Goal: Transaction & Acquisition: Purchase product/service

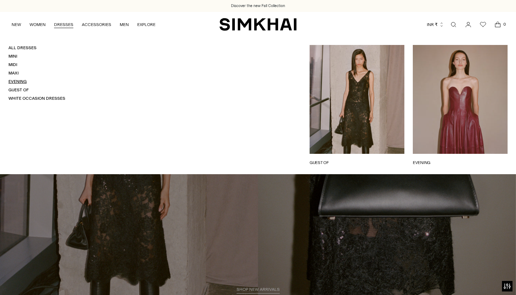
click at [19, 80] on link "Evening" at bounding box center [17, 81] width 18 height 5
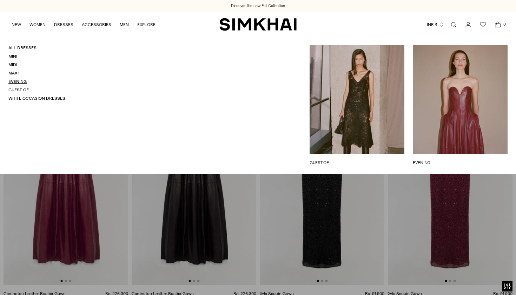
click at [23, 82] on link "Evening" at bounding box center [17, 81] width 18 height 5
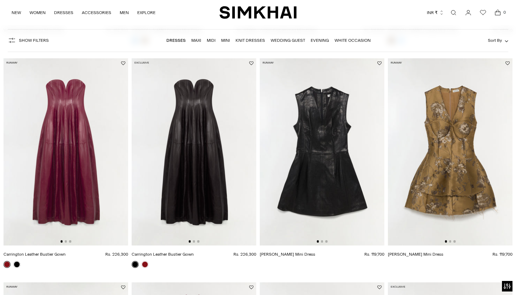
scroll to position [456, 0]
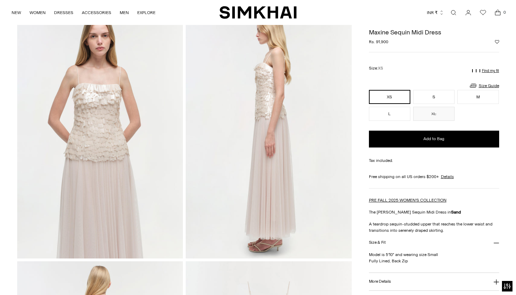
scroll to position [292, 0]
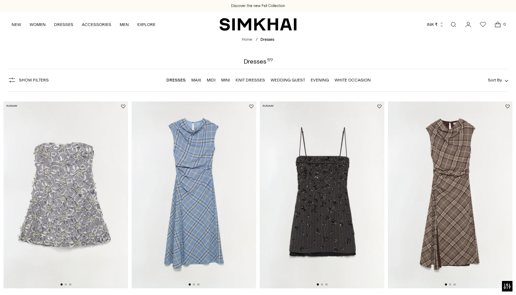
click at [298, 221] on img at bounding box center [322, 194] width 125 height 187
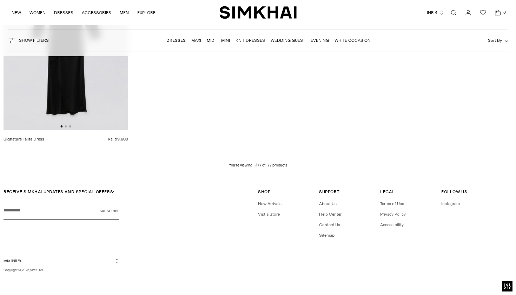
scroll to position [9984, 0]
click at [228, 40] on link "Mini" at bounding box center [225, 40] width 9 height 5
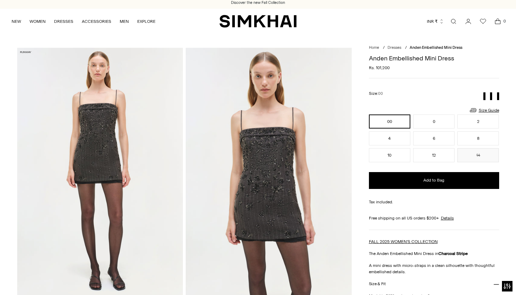
scroll to position [3, 0]
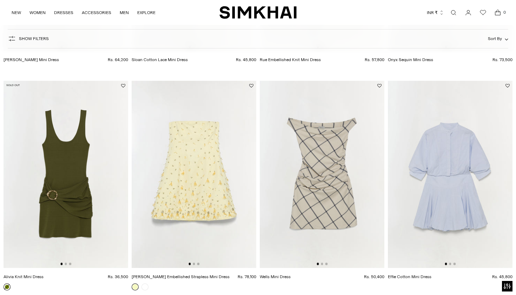
scroll to position [1996, 0]
